Goal: Register for event/course

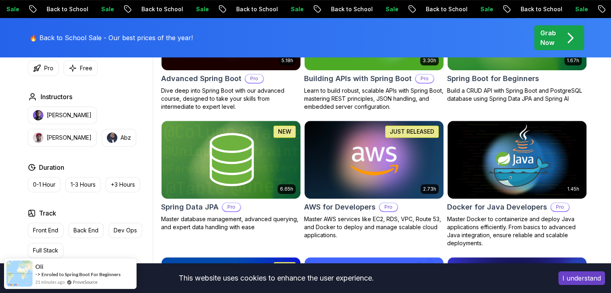
scroll to position [308, 0]
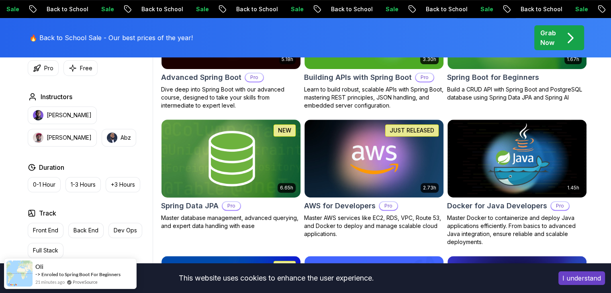
click at [224, 155] on img at bounding box center [231, 159] width 146 height 82
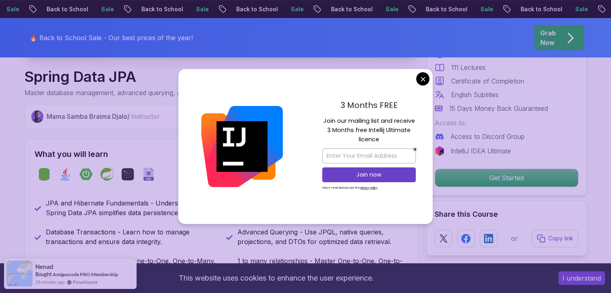
scroll to position [270, 0]
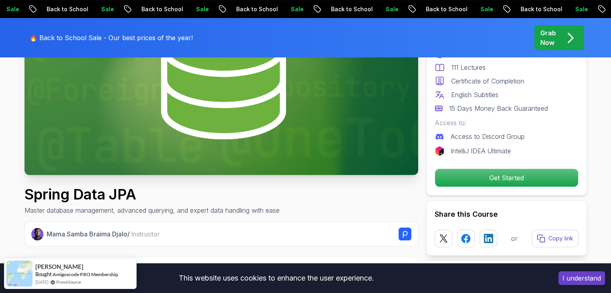
scroll to position [0, 0]
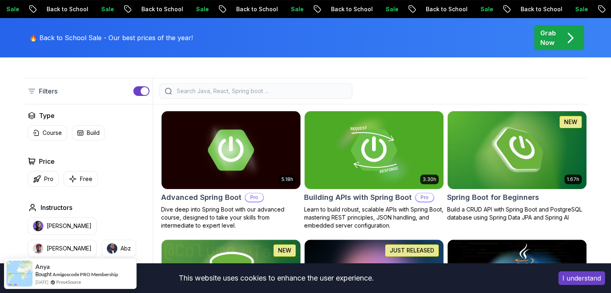
scroll to position [188, 0]
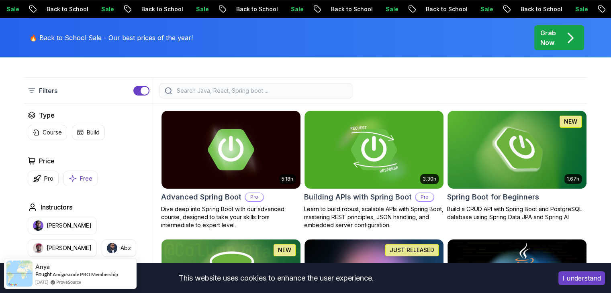
click at [82, 179] on p "Free" at bounding box center [86, 179] width 12 height 8
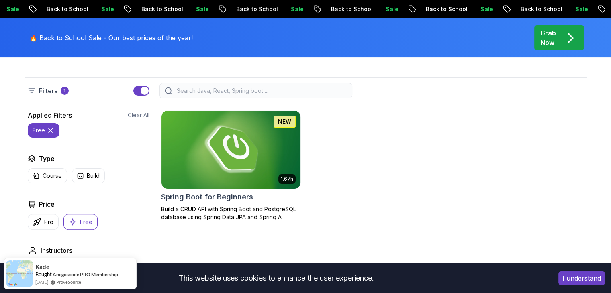
click at [232, 161] on img at bounding box center [231, 150] width 146 height 82
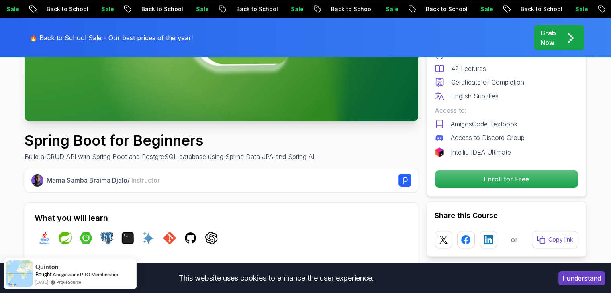
scroll to position [206, 0]
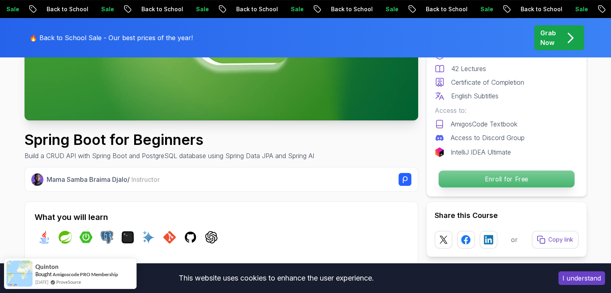
click at [474, 174] on p "Enroll for Free" at bounding box center [506, 179] width 136 height 17
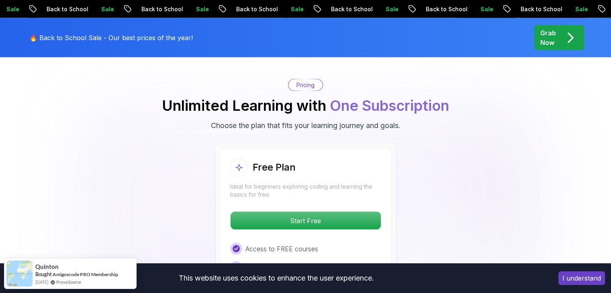
scroll to position [1632, 0]
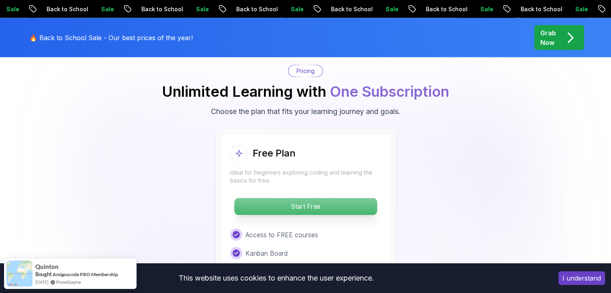
click at [304, 198] on p "Start Free" at bounding box center [305, 206] width 143 height 17
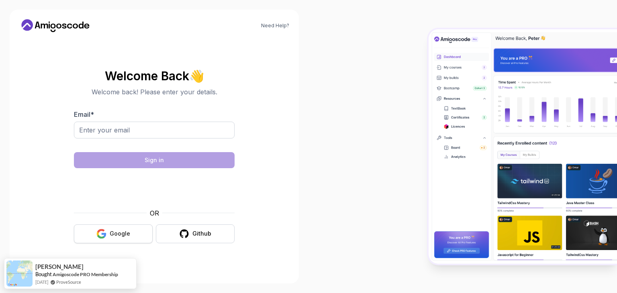
click at [137, 234] on button "Google" at bounding box center [113, 233] width 79 height 19
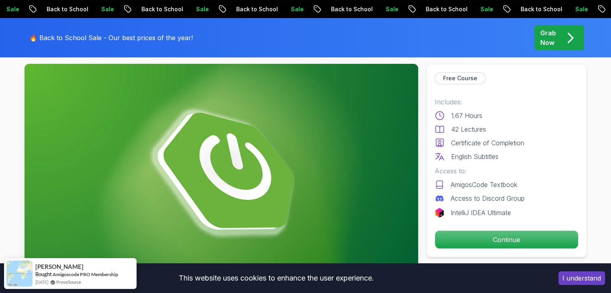
scroll to position [47, 0]
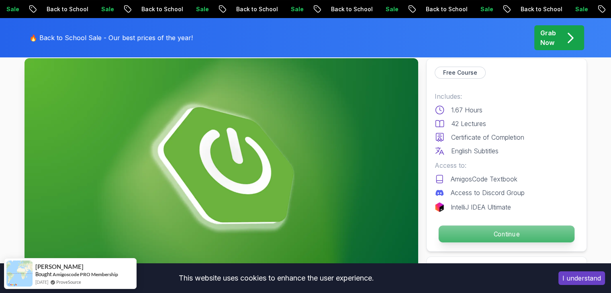
click at [518, 234] on p "Continue" at bounding box center [506, 234] width 136 height 17
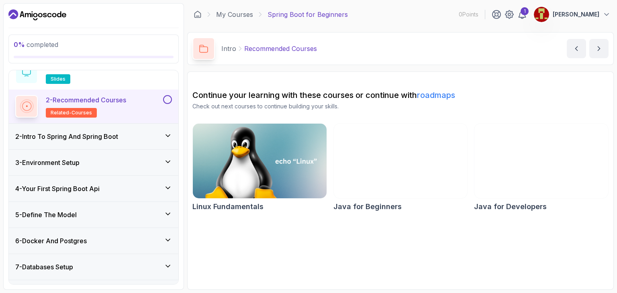
scroll to position [43, 0]
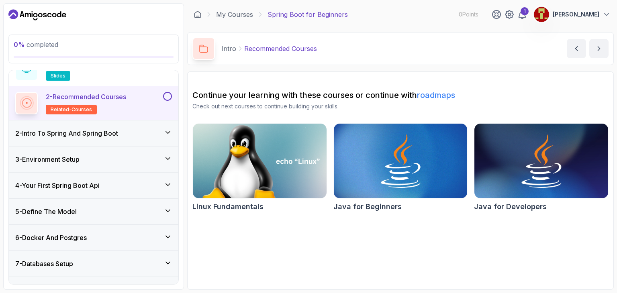
click at [302, 183] on img at bounding box center [260, 161] width 140 height 79
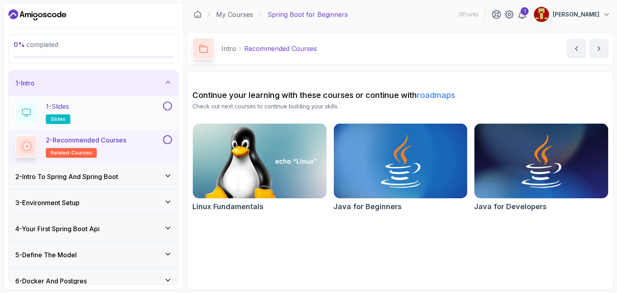
click at [95, 120] on div "1 - Slides slides" at bounding box center [88, 113] width 146 height 22
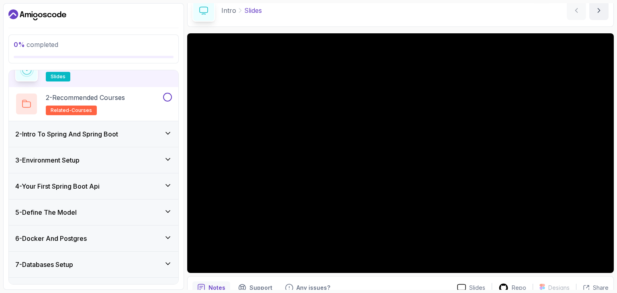
scroll to position [42, 0]
click at [163, 134] on div "2 - Intro To Spring And Spring Boot" at bounding box center [93, 135] width 157 height 10
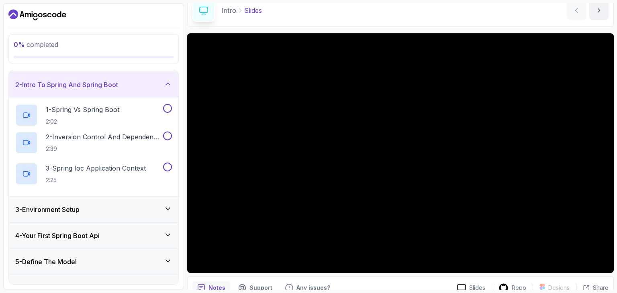
scroll to position [32, 0]
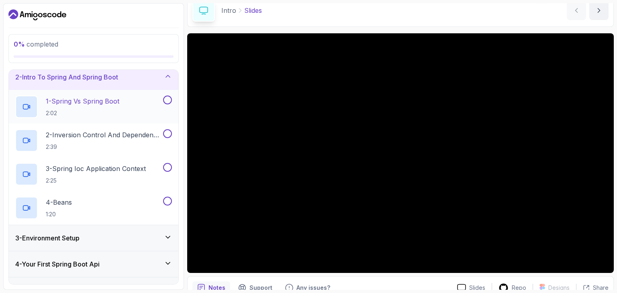
click at [119, 98] on p "1 - Spring Vs Spring Boot" at bounding box center [82, 101] width 73 height 10
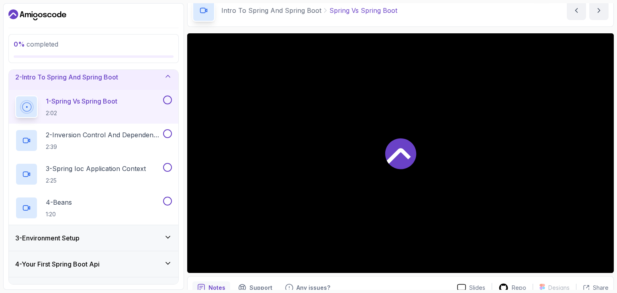
scroll to position [39, 0]
